Goal: Communication & Community: Share content

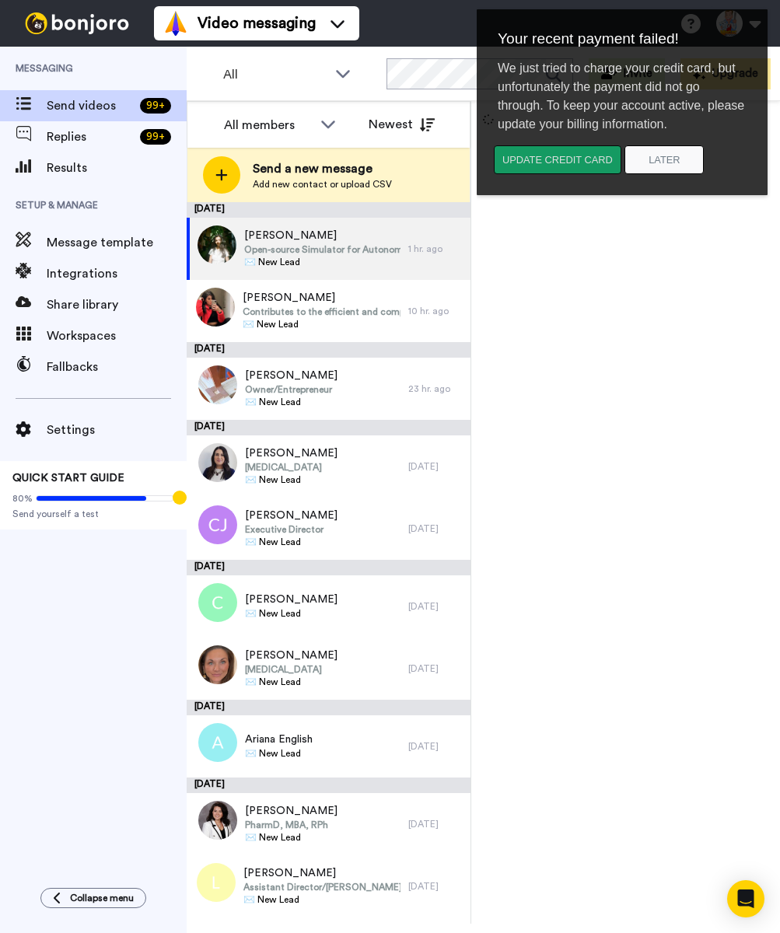
click at [550, 168] on button "Update credit card" at bounding box center [558, 159] width 128 height 29
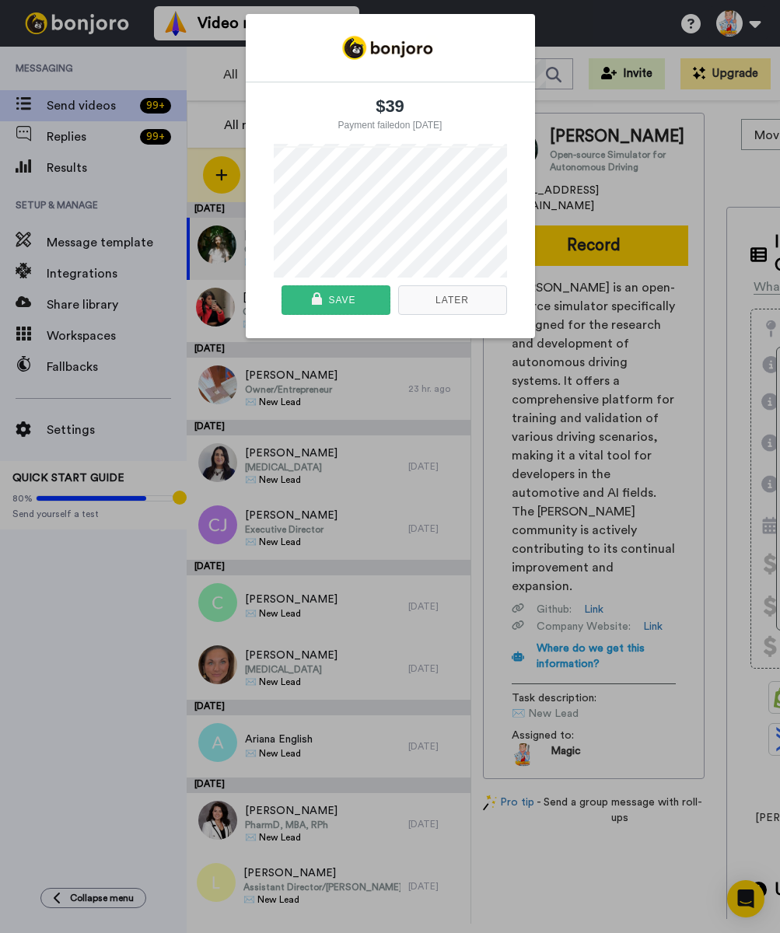
click at [360, 302] on div "Save" at bounding box center [336, 300] width 98 height 28
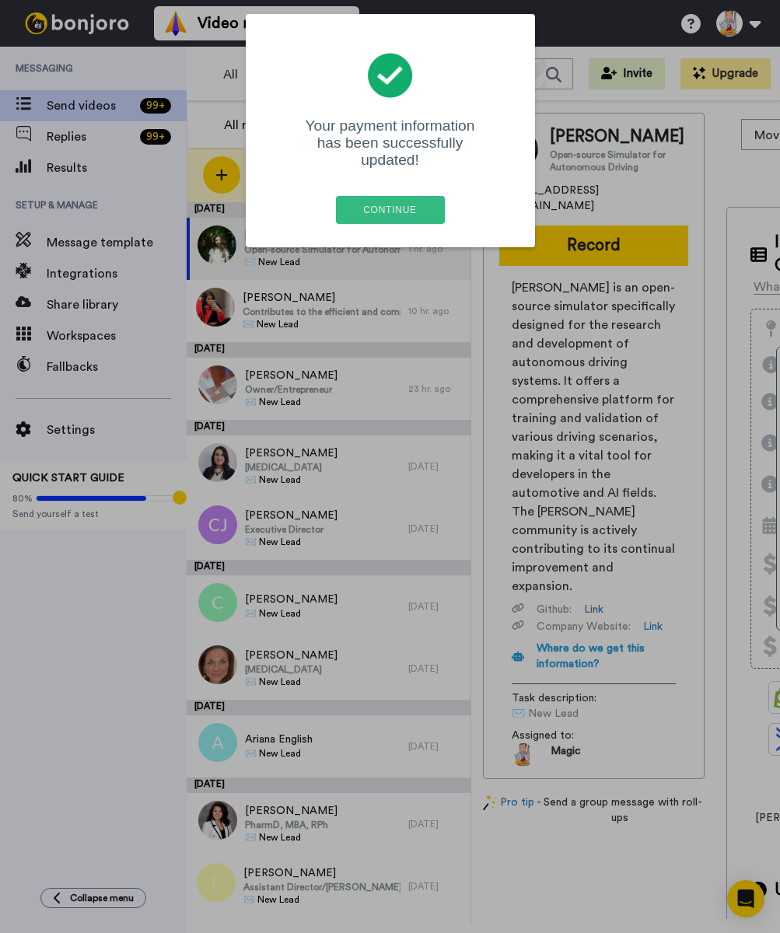
click at [378, 196] on div "Continue" at bounding box center [391, 210] width 100 height 28
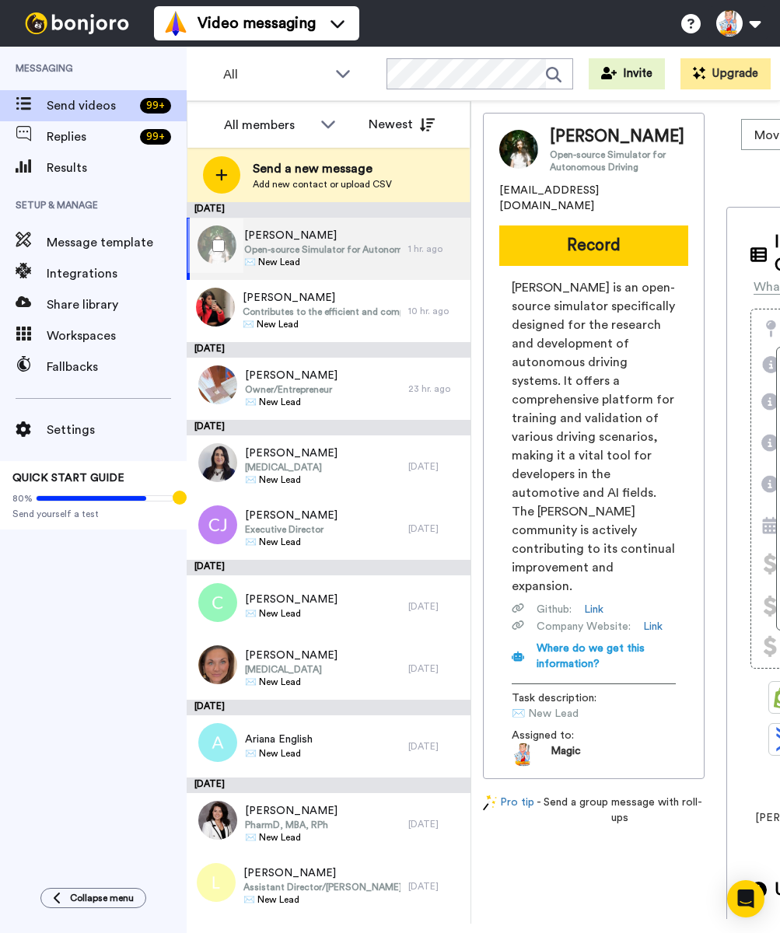
click at [313, 242] on span "Carla" at bounding box center [322, 236] width 156 height 16
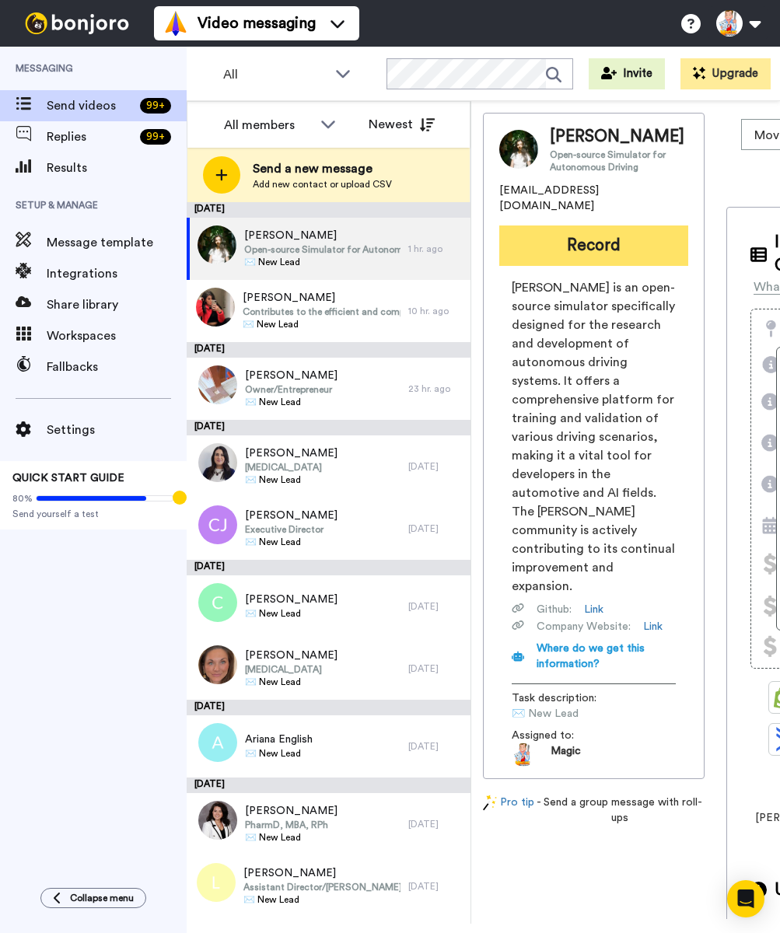
click at [582, 242] on button "Record" at bounding box center [593, 246] width 189 height 40
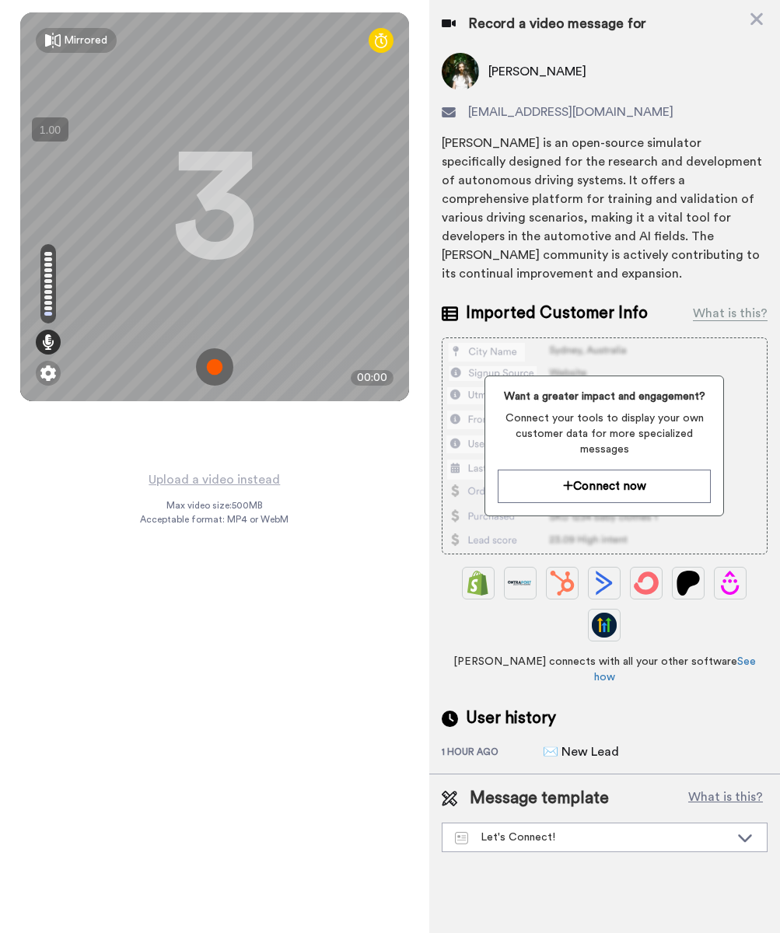
click at [215, 368] on img at bounding box center [214, 366] width 37 height 37
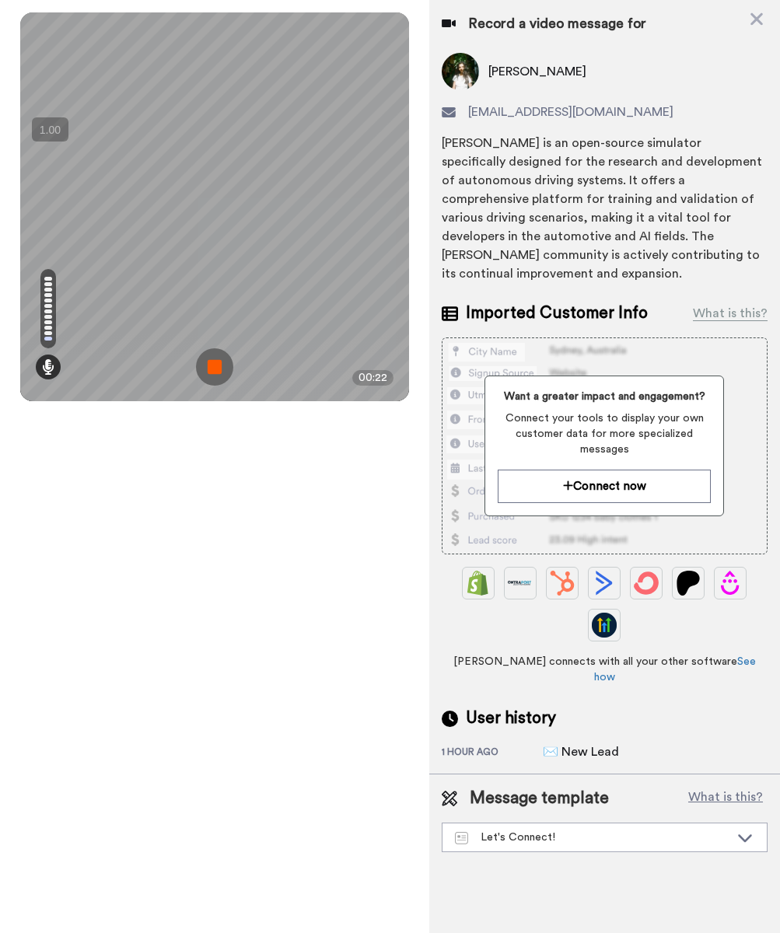
click at [215, 368] on img at bounding box center [214, 366] width 37 height 37
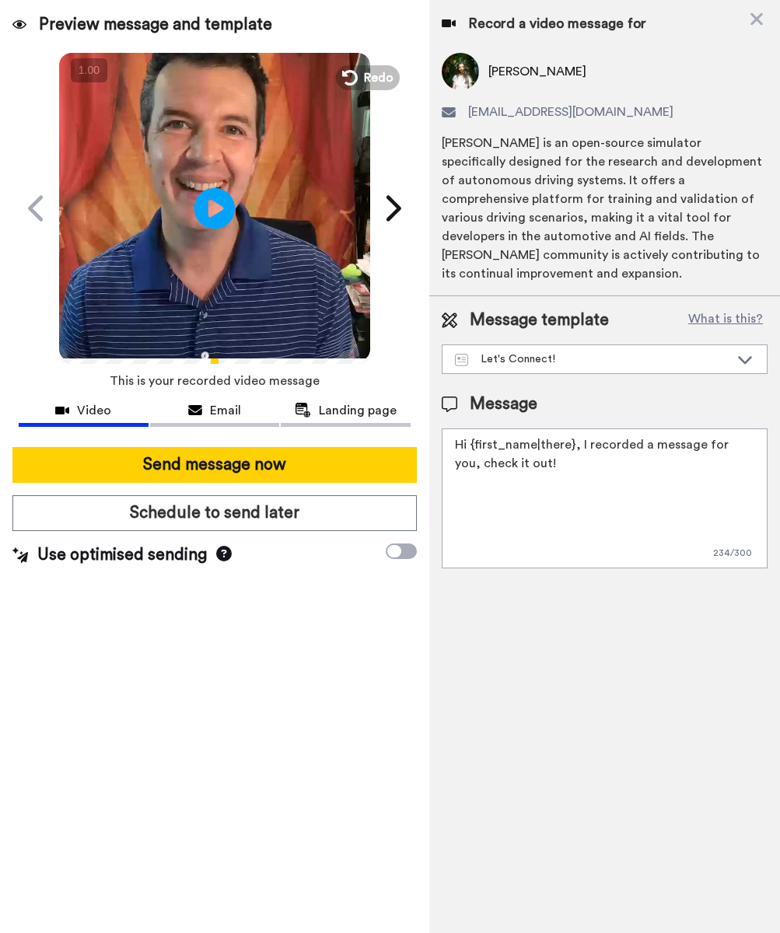
click at [217, 202] on icon at bounding box center [214, 207] width 41 height 41
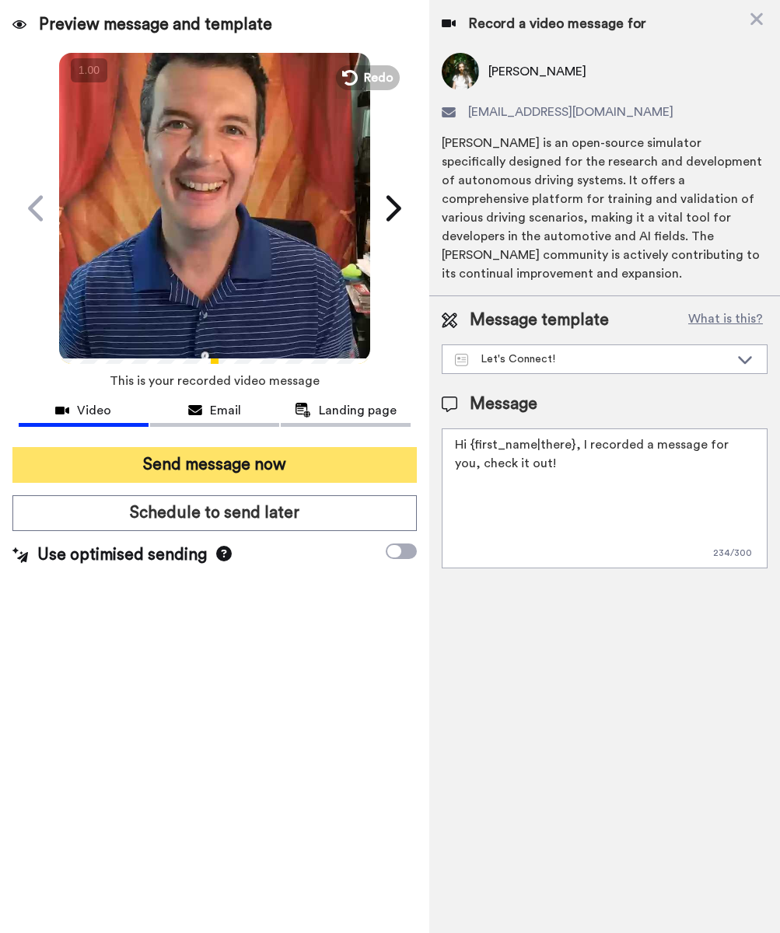
click at [308, 464] on button "Send message now" at bounding box center [214, 465] width 404 height 36
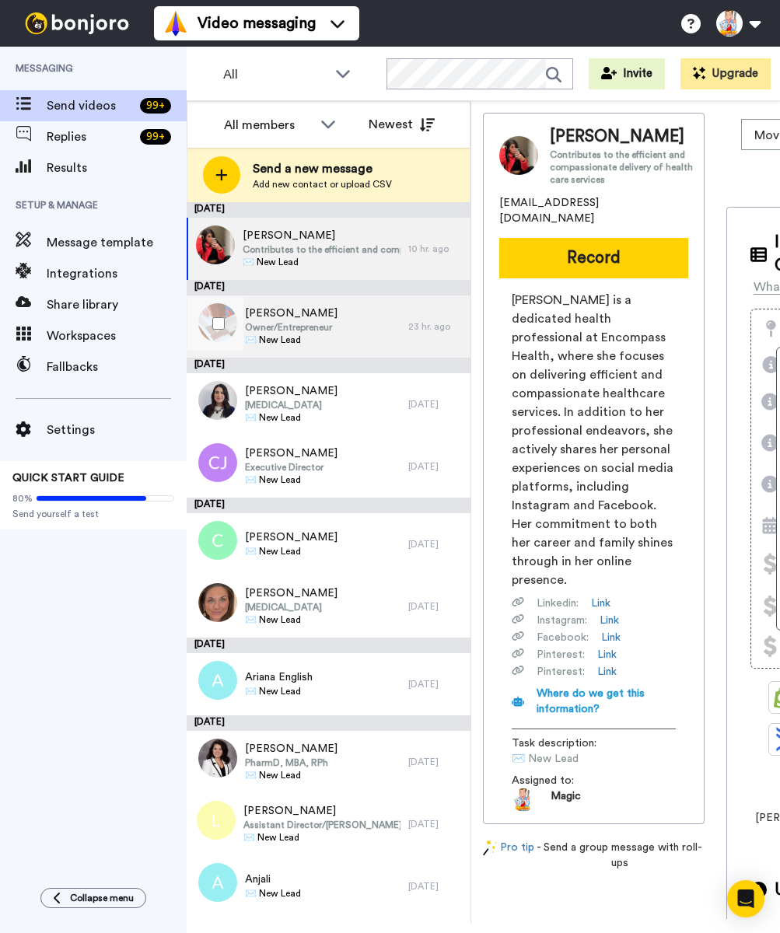
click at [301, 325] on span "Owner/Entrepreneur" at bounding box center [291, 327] width 93 height 12
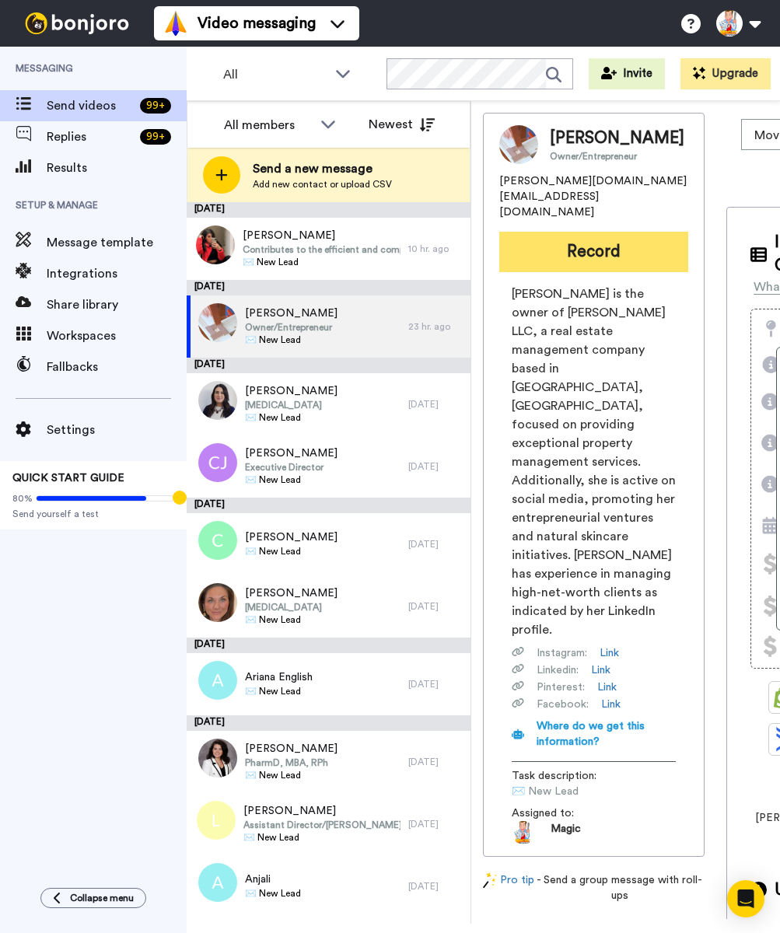
click at [574, 240] on button "Record" at bounding box center [593, 252] width 189 height 40
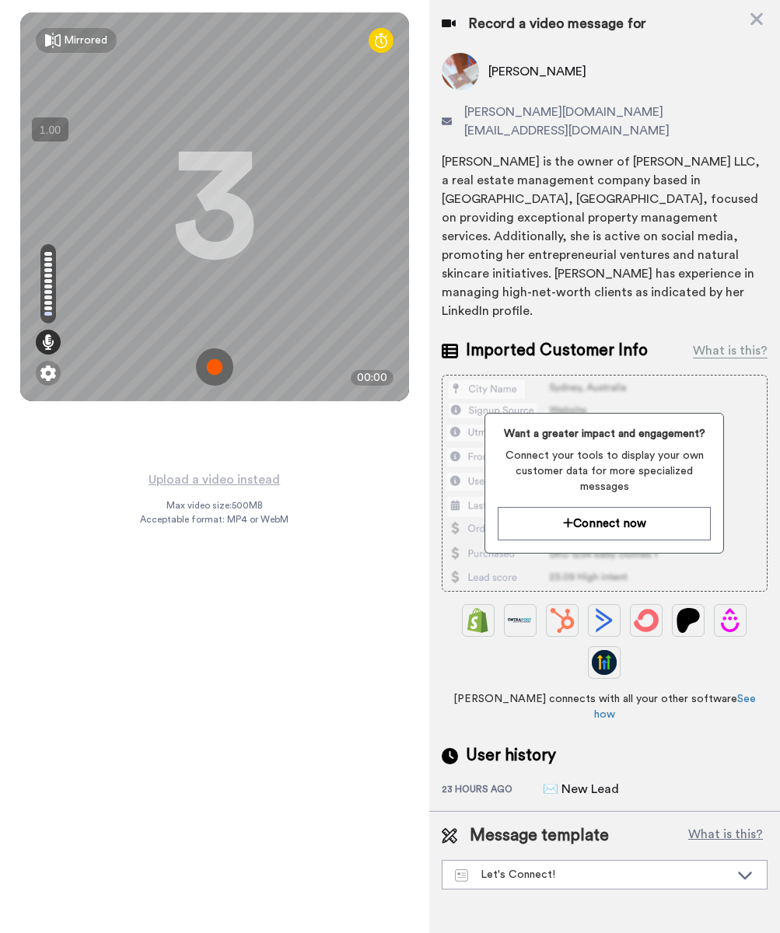
click at [215, 369] on img at bounding box center [214, 366] width 37 height 37
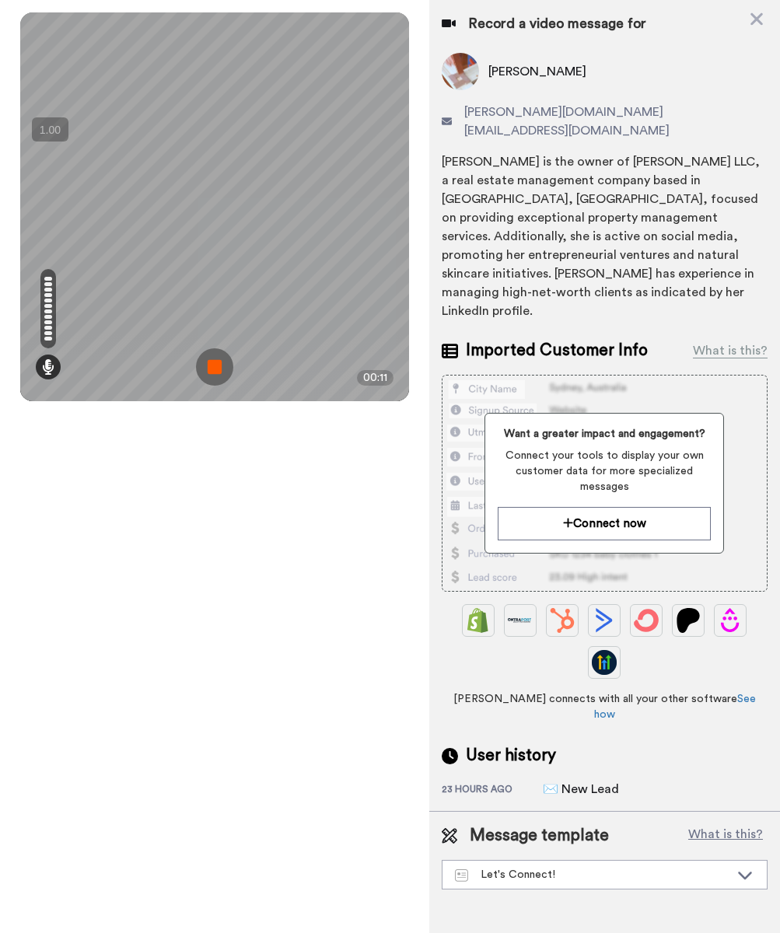
click at [215, 369] on img at bounding box center [214, 366] width 37 height 37
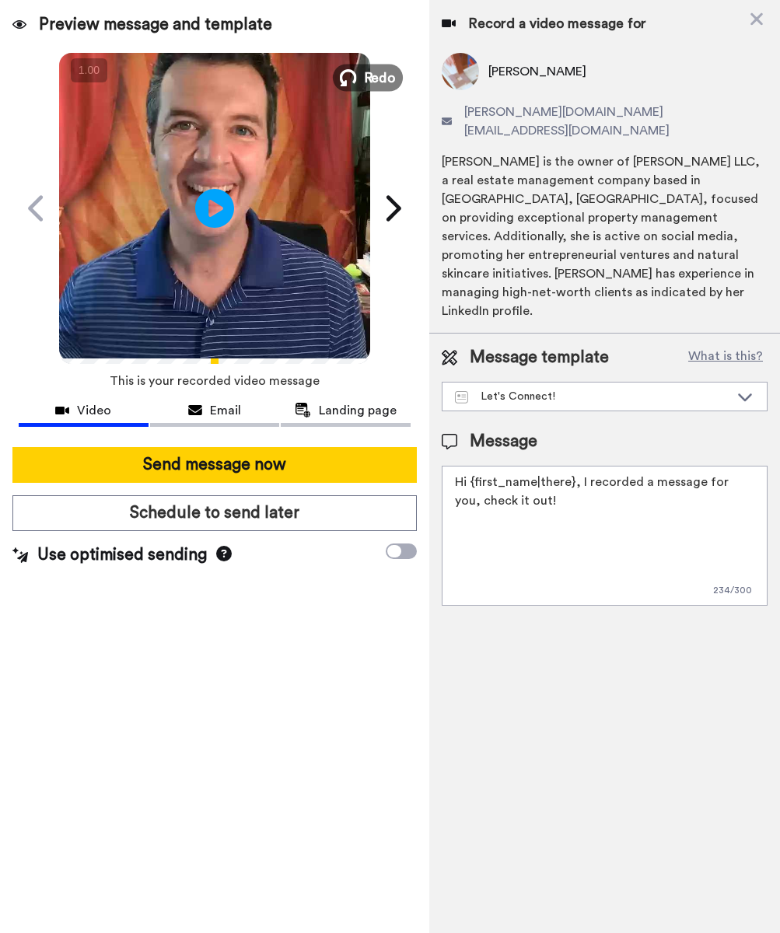
click at [367, 72] on span "Redo" at bounding box center [379, 77] width 33 height 20
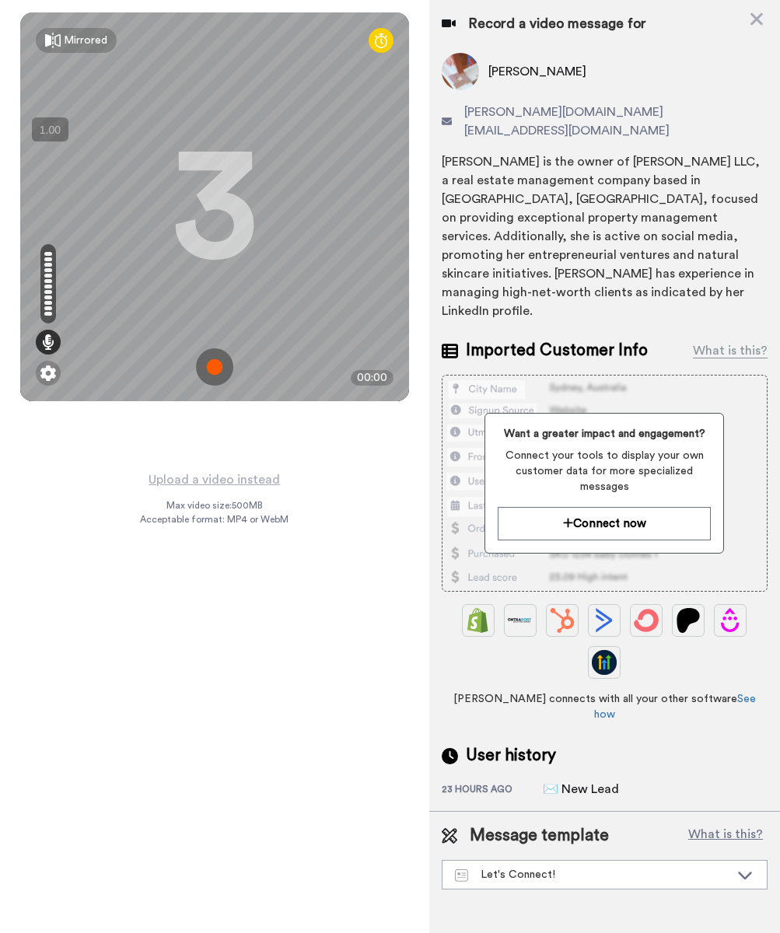
click at [211, 367] on img at bounding box center [214, 366] width 37 height 37
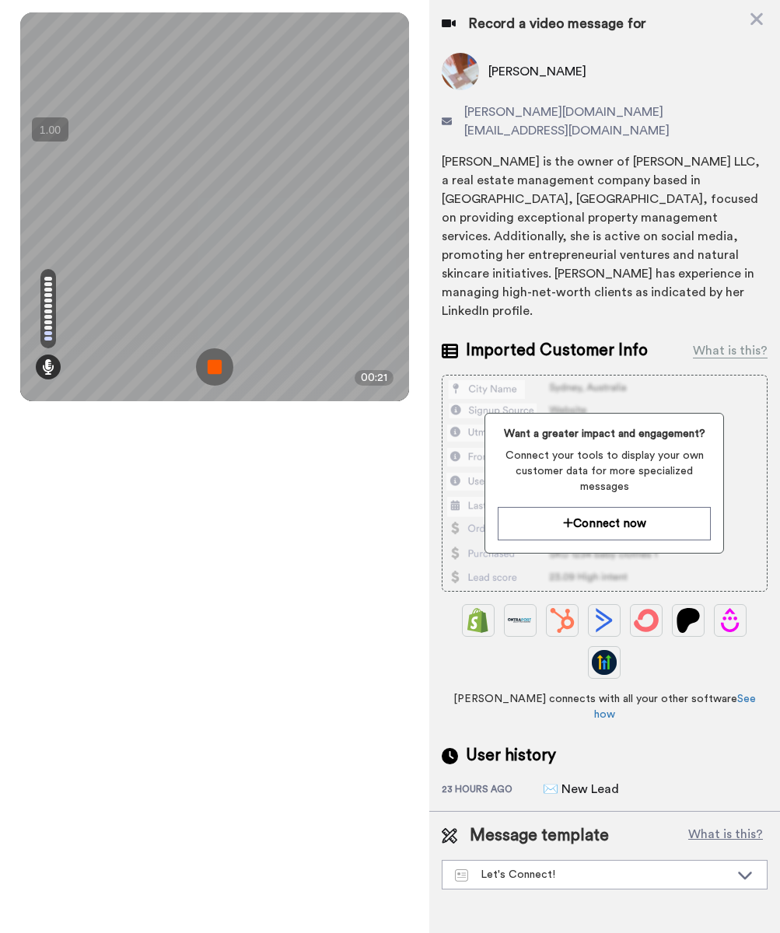
click at [211, 367] on img at bounding box center [214, 366] width 37 height 37
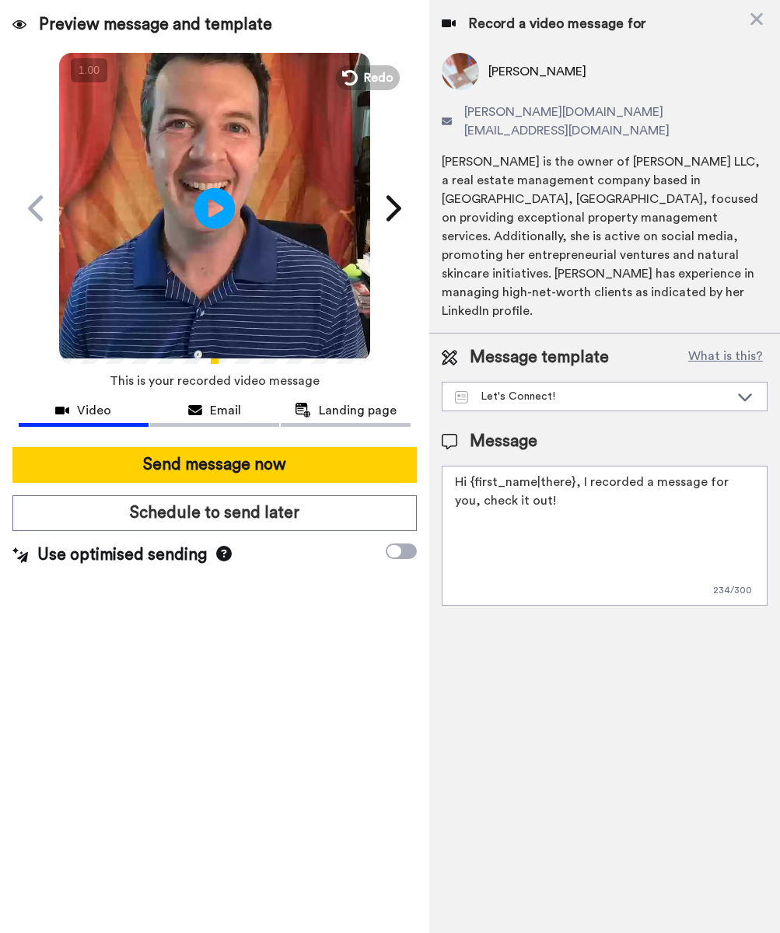
click at [222, 202] on icon at bounding box center [214, 207] width 41 height 41
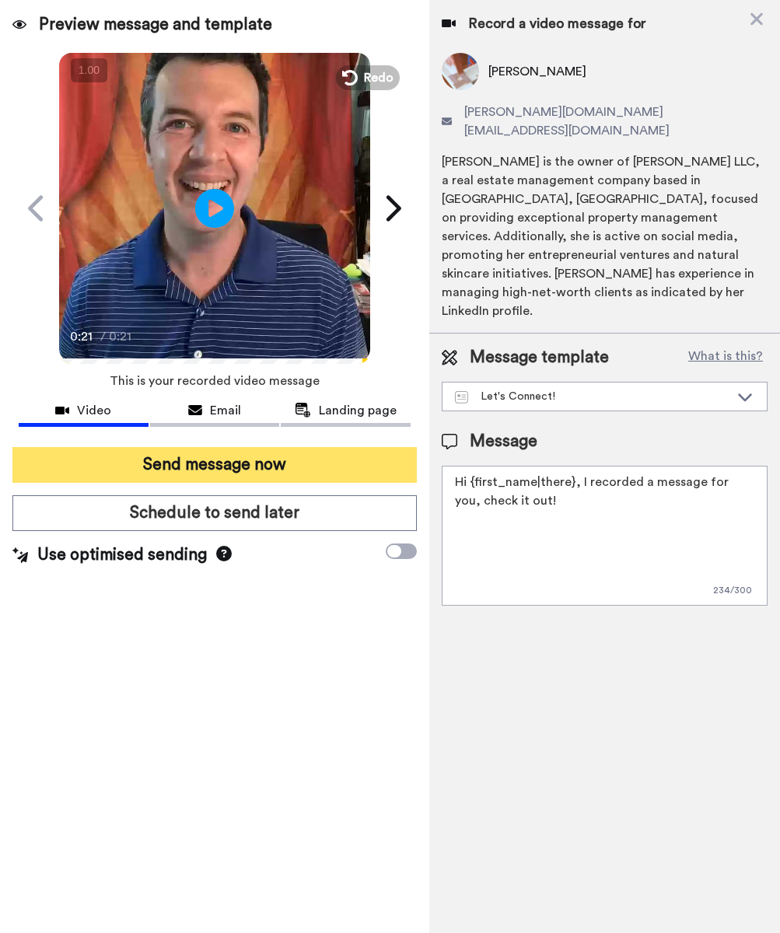
click at [298, 464] on button "Send message now" at bounding box center [214, 465] width 404 height 36
